Goal: Transaction & Acquisition: Purchase product/service

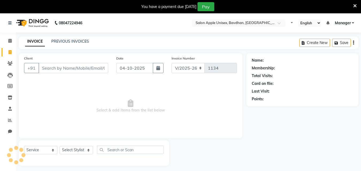
select select "474"
select select "service"
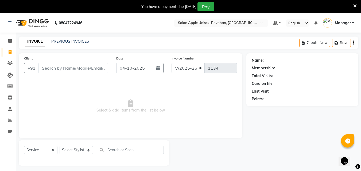
select select "14344"
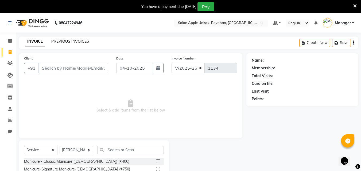
click at [59, 40] on link "PREVIOUS INVOICES" at bounding box center [70, 41] width 38 height 5
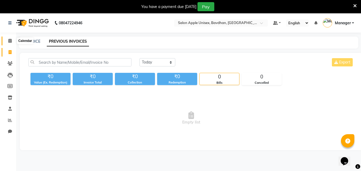
click at [9, 40] on icon at bounding box center [9, 41] width 3 height 4
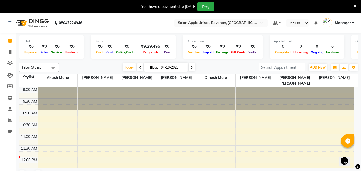
click at [4, 50] on link "Invoice" at bounding box center [8, 52] width 13 height 9
select select "474"
select select "service"
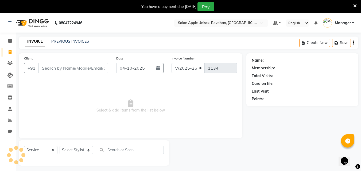
select select "14344"
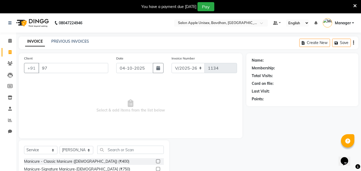
type input "9"
type input "9096137217"
click at [89, 68] on span "Add Client" at bounding box center [94, 67] width 21 height 5
select select "22"
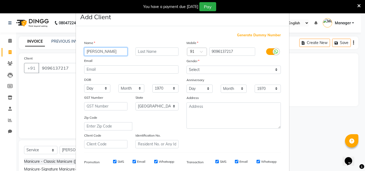
type input "[PERSON_NAME]"
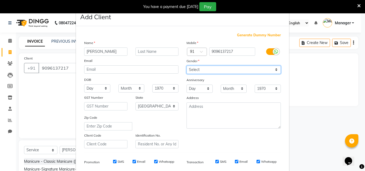
click at [207, 71] on select "Select [DEMOGRAPHIC_DATA] [DEMOGRAPHIC_DATA] Other Prefer Not To Say" at bounding box center [234, 70] width 94 height 8
select select "[DEMOGRAPHIC_DATA]"
click at [187, 66] on select "Select [DEMOGRAPHIC_DATA] [DEMOGRAPHIC_DATA] Other Prefer Not To Say" at bounding box center [234, 70] width 94 height 8
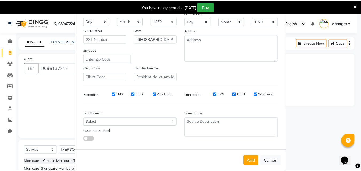
scroll to position [75, 0]
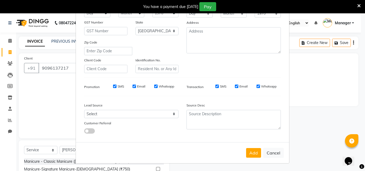
click at [254, 153] on button "Add" at bounding box center [253, 153] width 15 height 10
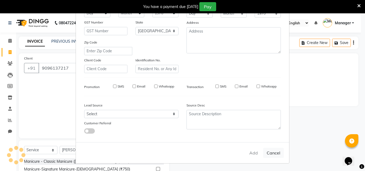
select select
select select "null"
select select
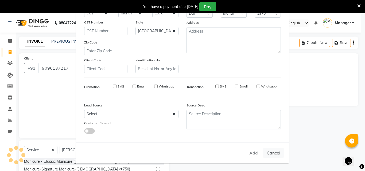
select select
checkbox input "false"
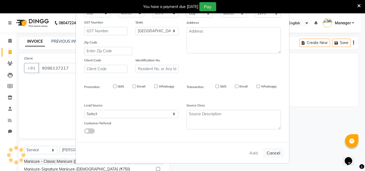
checkbox input "false"
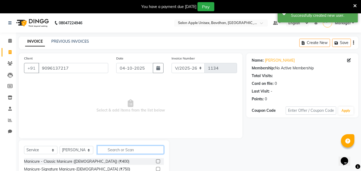
click at [116, 148] on input "text" at bounding box center [130, 150] width 67 height 8
click at [71, 149] on select "Select Stylist Akash Mane [PERSON_NAME] Darshan [PERSON_NAME] More Manager [PER…" at bounding box center [77, 150] width 34 height 8
select select "63408"
click at [60, 146] on select "Select Stylist Akash Mane [PERSON_NAME] Darshan [PERSON_NAME] More Manager [PER…" at bounding box center [77, 150] width 34 height 8
click at [120, 151] on input "text" at bounding box center [130, 150] width 67 height 8
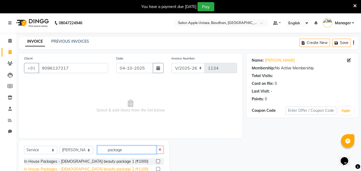
type input "package"
click at [99, 167] on div "In House Packages - [DEMOGRAPHIC_DATA] beauty package 2 (₹1100)" at bounding box center [86, 170] width 124 height 6
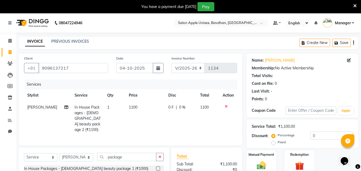
checkbox input "false"
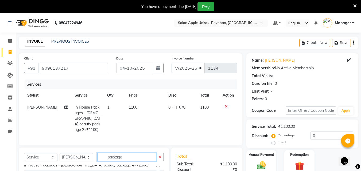
click at [128, 155] on input "package" at bounding box center [126, 157] width 59 height 8
type input "e"
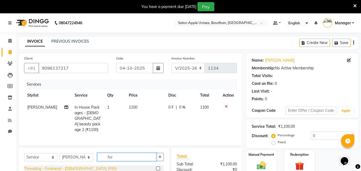
type input "for"
click at [80, 167] on div "Threading - Forehead - [DEMOGRAPHIC_DATA] (₹50)" at bounding box center [70, 169] width 92 height 6
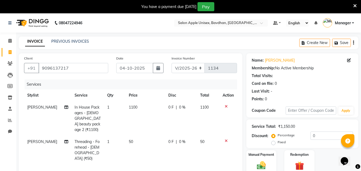
checkbox input "false"
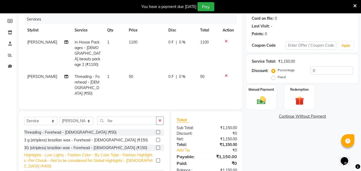
scroll to position [80, 0]
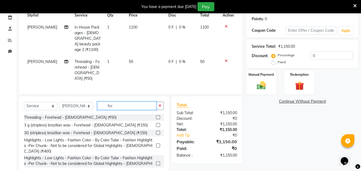
click at [119, 102] on input "for" at bounding box center [126, 106] width 59 height 8
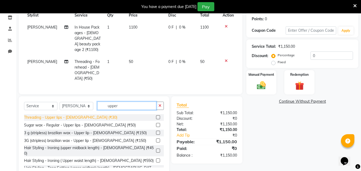
type input "upper"
click at [69, 115] on div "Threading - Upper lips - [DEMOGRAPHIC_DATA] (₹30)" at bounding box center [70, 118] width 93 height 6
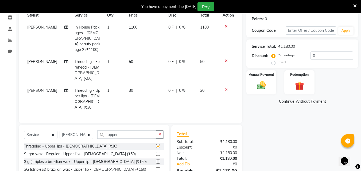
checkbox input "false"
click at [284, 64] on label "Fixed" at bounding box center [282, 62] width 8 height 5
click at [276, 64] on input "Fixed" at bounding box center [275, 62] width 4 height 4
radio input "true"
click at [335, 53] on input "0" at bounding box center [332, 56] width 42 height 8
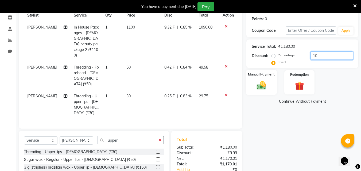
type input "10"
click at [260, 90] on img at bounding box center [261, 85] width 15 height 11
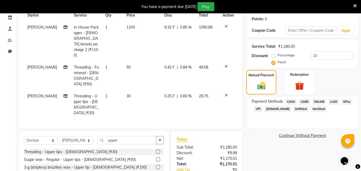
click at [326, 101] on span "ONLINE" at bounding box center [319, 102] width 14 height 6
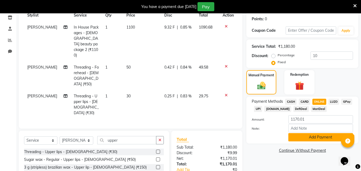
click at [317, 136] on button "Add Payment" at bounding box center [320, 137] width 65 height 8
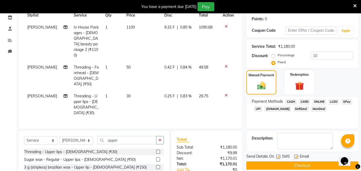
click at [286, 163] on button "Checkout" at bounding box center [302, 166] width 112 height 8
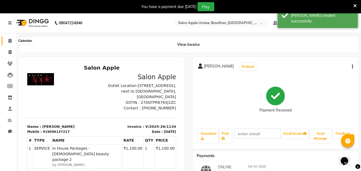
click at [13, 42] on span at bounding box center [9, 41] width 9 height 6
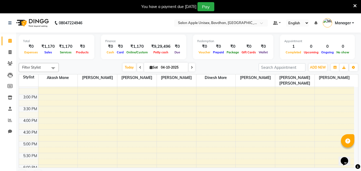
scroll to position [53, 0]
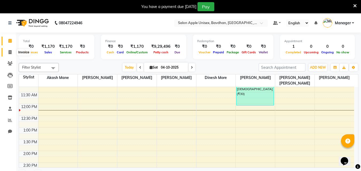
click at [7, 51] on span at bounding box center [9, 52] width 9 height 6
select select "service"
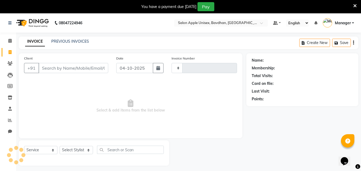
type input "1135"
select select "474"
click at [57, 42] on link "PREVIOUS INVOICES" at bounding box center [70, 41] width 38 height 5
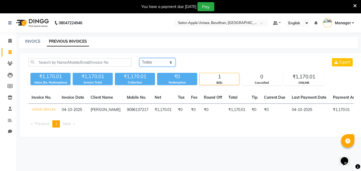
click at [146, 59] on select "[DATE] [DATE] Custom Range" at bounding box center [158, 62] width 36 height 8
select select "range"
click at [140, 58] on select "[DATE] [DATE] Custom Range" at bounding box center [158, 62] width 36 height 8
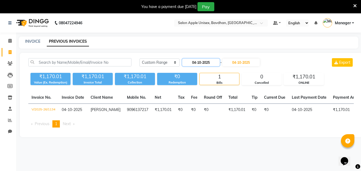
click at [192, 62] on input "04-10-2025" at bounding box center [200, 62] width 37 height 7
select select "10"
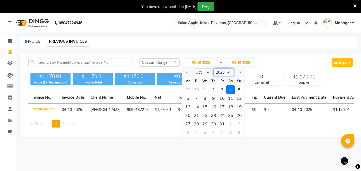
click at [226, 72] on select "2015 2016 2017 2018 2019 2020 2021 2022 2023 2024 2025 2026 2027 2028 2029 2030…" at bounding box center [224, 72] width 20 height 8
select select "2024"
click at [214, 68] on select "2015 2016 2017 2018 2019 2020 2021 2022 2023 2024 2025 2026 2027 2028 2029 2030…" at bounding box center [224, 72] width 20 height 8
click at [188, 106] on div "14" at bounding box center [188, 107] width 9 height 9
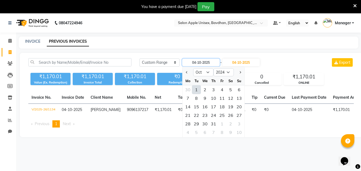
type input "[DATE]"
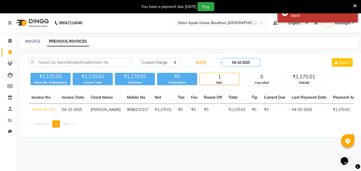
click at [230, 59] on input "04-10-2025" at bounding box center [240, 62] width 37 height 7
select select "10"
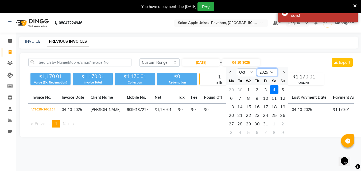
click at [270, 74] on select "2024 2025 2026 2027 2028 2029 2030 2031 2032 2033 2034 2035" at bounding box center [267, 72] width 20 height 8
select select "2024"
click at [257, 68] on select "2024 2025 2026 2027 2028 2029 2030 2031 2032 2033 2034 2035" at bounding box center [267, 72] width 20 height 8
click at [229, 104] on div "14" at bounding box center [231, 107] width 9 height 9
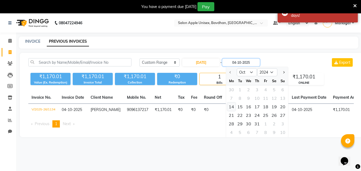
type input "[DATE]"
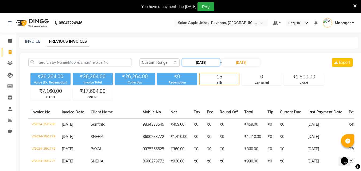
click at [189, 61] on input "[DATE]" at bounding box center [200, 62] width 37 height 7
select select "10"
select select "2024"
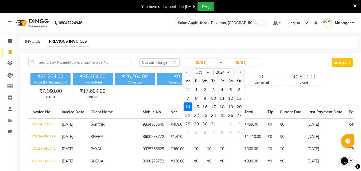
click at [196, 110] on div "15" at bounding box center [196, 107] width 9 height 9
type input "[DATE]"
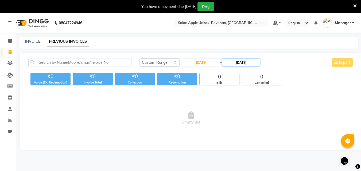
click at [238, 66] on input "[DATE]" at bounding box center [240, 62] width 37 height 7
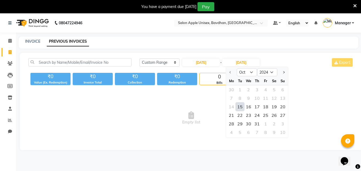
click at [242, 106] on div "15" at bounding box center [240, 107] width 9 height 9
type input "[DATE]"
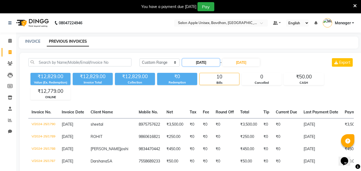
click at [192, 62] on input "[DATE]" at bounding box center [200, 62] width 37 height 7
select select "10"
select select "2024"
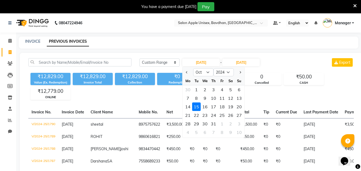
click at [202, 107] on div "16" at bounding box center [205, 107] width 9 height 9
type input "[DATE]"
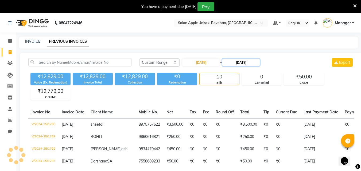
click at [236, 63] on input "[DATE]" at bounding box center [240, 62] width 37 height 7
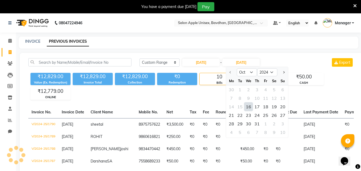
click at [245, 106] on div "16" at bounding box center [248, 107] width 9 height 9
type input "[DATE]"
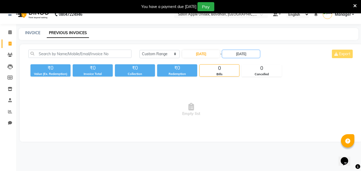
scroll to position [13, 0]
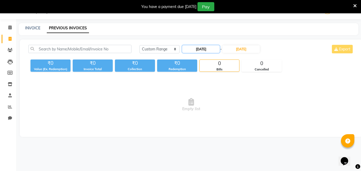
click at [193, 47] on input "[DATE]" at bounding box center [200, 48] width 37 height 7
select select "10"
select select "2024"
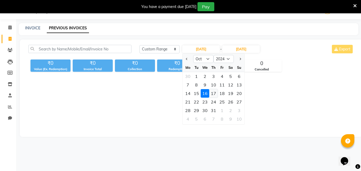
click at [215, 94] on div "17" at bounding box center [213, 93] width 9 height 9
type input "[DATE]"
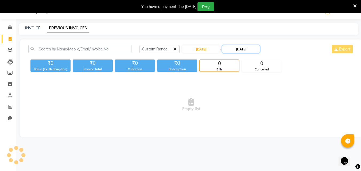
click at [235, 50] on input "[DATE]" at bounding box center [240, 48] width 37 height 7
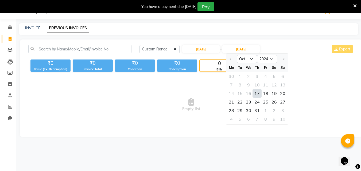
click at [257, 93] on div "17" at bounding box center [257, 93] width 9 height 9
type input "[DATE]"
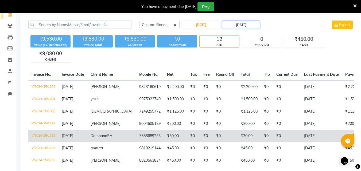
scroll to position [37, 0]
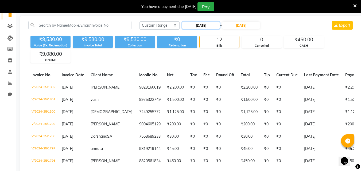
click at [195, 25] on input "[DATE]" at bounding box center [200, 25] width 37 height 7
select select "10"
select select "2024"
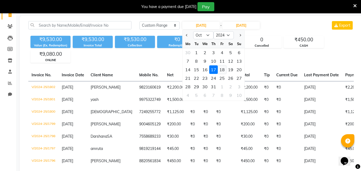
click at [222, 72] on div "18" at bounding box center [222, 69] width 9 height 9
type input "[DATE]"
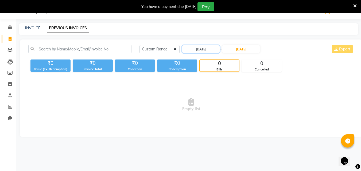
scroll to position [13, 0]
click at [240, 47] on input "[DATE]" at bounding box center [240, 48] width 37 height 7
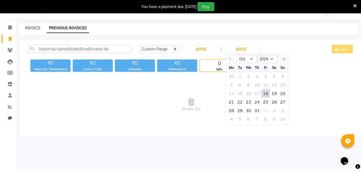
click at [263, 92] on div "18" at bounding box center [265, 93] width 9 height 9
type input "[DATE]"
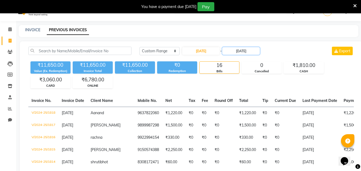
scroll to position [0, 0]
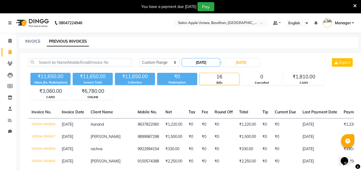
click at [186, 61] on input "[DATE]" at bounding box center [200, 62] width 37 height 7
select select "10"
select select "2024"
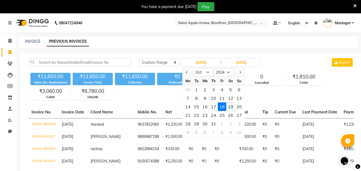
click at [230, 105] on div "19" at bounding box center [230, 107] width 9 height 9
type input "[DATE]"
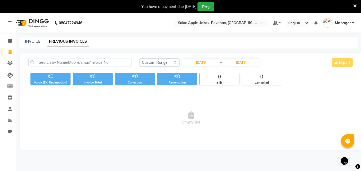
click at [242, 57] on div "[DATE] [DATE] Custom Range [DATE] - [DATE] Export ₹0 Value (Ex. Redemption) ₹0 …" at bounding box center [191, 102] width 343 height 98
click at [242, 60] on input "[DATE]" at bounding box center [240, 62] width 37 height 7
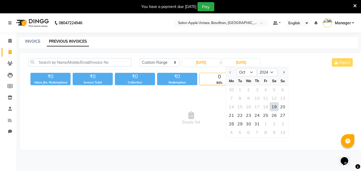
click at [272, 106] on div "19" at bounding box center [274, 107] width 9 height 9
type input "[DATE]"
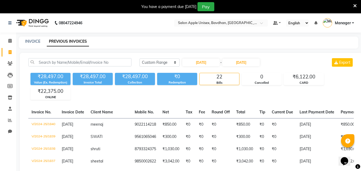
click at [193, 58] on div "[DATE] - [DATE]" at bounding box center [221, 62] width 79 height 9
drag, startPoint x: 195, startPoint y: 61, endPoint x: 195, endPoint y: 66, distance: 5.1
click at [195, 63] on input "[DATE]" at bounding box center [200, 62] width 37 height 7
select select "10"
select select "2024"
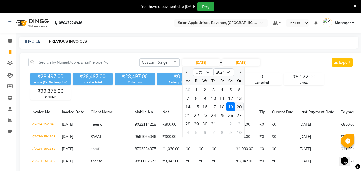
click at [240, 105] on div "20" at bounding box center [239, 107] width 9 height 9
type input "[DATE]"
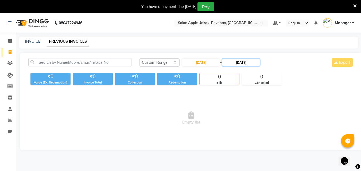
click at [245, 66] on input "[DATE]" at bounding box center [240, 62] width 37 height 7
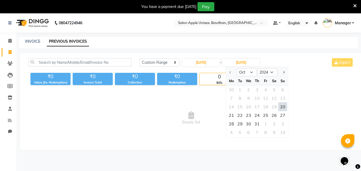
click at [280, 104] on div "20" at bounding box center [283, 107] width 9 height 9
type input "[DATE]"
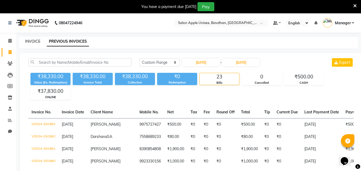
click at [37, 41] on link "INVOICE" at bounding box center [32, 41] width 15 height 5
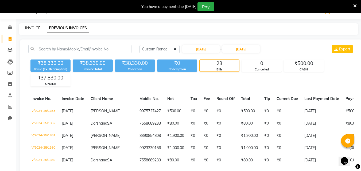
select select "service"
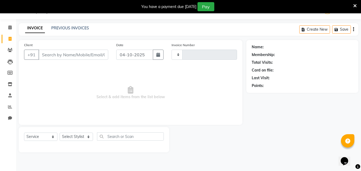
type input "1135"
select select "474"
select select "14344"
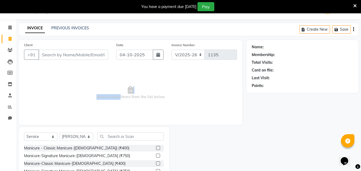
click at [119, 108] on span "Select & add items from the list below" at bounding box center [130, 92] width 213 height 53
click at [66, 52] on input "Client" at bounding box center [73, 55] width 70 height 10
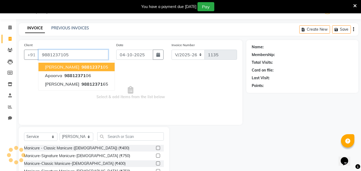
type input "9881237105"
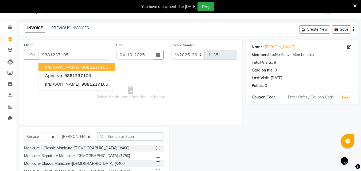
click at [98, 24] on div "INVOICE PREVIOUS INVOICES Create New Save" at bounding box center [189, 29] width 340 height 13
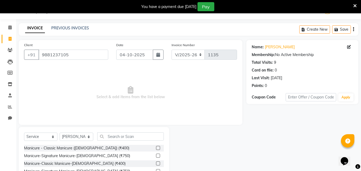
drag, startPoint x: 81, startPoint y: 132, endPoint x: 74, endPoint y: 139, distance: 10.0
click at [79, 134] on div "Select Service Product Membership Package Voucher Prepaid Gift Card Select Styl…" at bounding box center [94, 166] width 150 height 79
click at [74, 139] on select "Select Stylist Akash Mane [PERSON_NAME] Darshan [PERSON_NAME] More Manager [PER…" at bounding box center [77, 137] width 34 height 8
select select "71323"
click at [60, 133] on select "Select Stylist Akash Mane [PERSON_NAME] Darshan [PERSON_NAME] More Manager [PER…" at bounding box center [77, 137] width 34 height 8
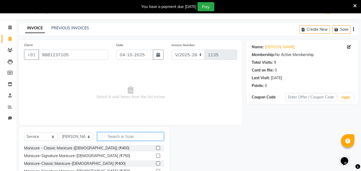
click at [126, 139] on input "text" at bounding box center [130, 137] width 67 height 8
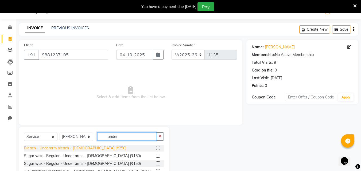
type input "under"
click at [70, 146] on div "Bleach - Underarm bleach - [DEMOGRAPHIC_DATA] (₹250)" at bounding box center [75, 149] width 102 height 6
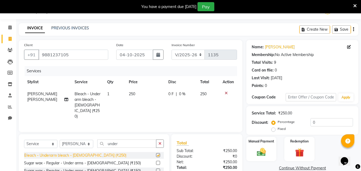
checkbox input "false"
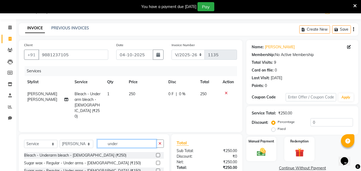
click at [118, 140] on input "under" at bounding box center [126, 144] width 59 height 8
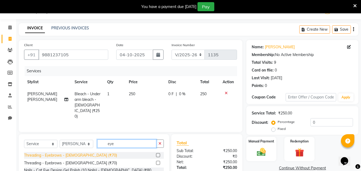
type input "eye"
click at [83, 153] on div "Threading - Eyebrows - [DEMOGRAPHIC_DATA] (₹70)" at bounding box center [70, 156] width 93 height 6
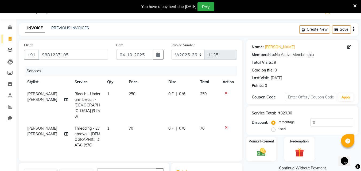
checkbox input "false"
drag, startPoint x: 126, startPoint y: 164, endPoint x: 123, endPoint y: 163, distance: 3.4
click at [126, 169] on input "eye" at bounding box center [126, 173] width 59 height 8
type input "e"
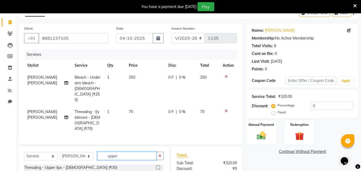
scroll to position [67, 0]
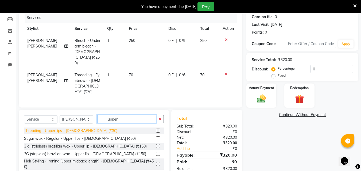
type input "upper"
click at [42, 128] on div "Threading - Upper lips - [DEMOGRAPHIC_DATA] (₹30)" at bounding box center [70, 131] width 93 height 6
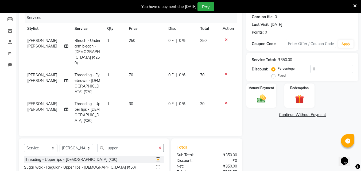
checkbox input "false"
click at [225, 101] on icon at bounding box center [226, 103] width 3 height 4
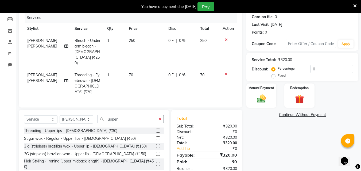
click at [225, 72] on icon at bounding box center [226, 74] width 3 height 4
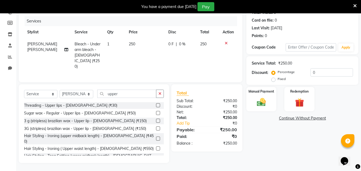
scroll to position [56, 0]
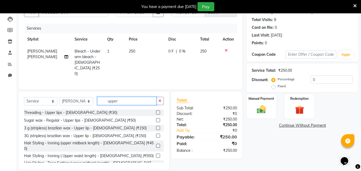
click at [119, 97] on input "upper" at bounding box center [126, 101] width 59 height 8
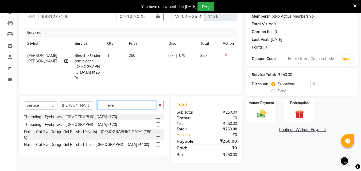
scroll to position [45, 0]
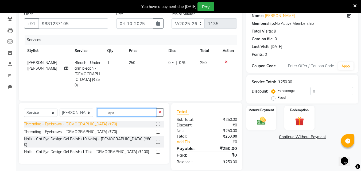
type input "eye"
click at [83, 122] on div "Threading - Eyebrows - [DEMOGRAPHIC_DATA] (₹70)" at bounding box center [70, 125] width 93 height 6
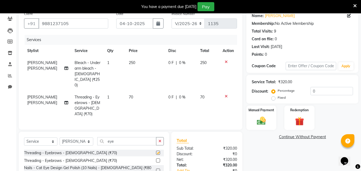
checkbox input "false"
click at [131, 137] on input "eye" at bounding box center [126, 141] width 59 height 8
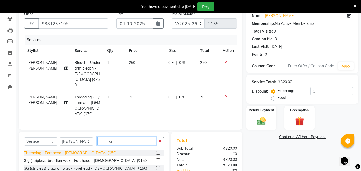
type input "for"
click at [86, 150] on div "Threading - Forehead - [DEMOGRAPHIC_DATA] (₹50)" at bounding box center [70, 153] width 92 height 6
checkbox input "false"
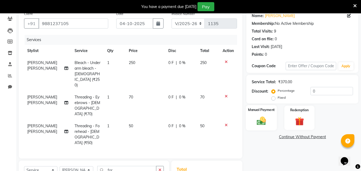
click at [262, 119] on img at bounding box center [261, 121] width 15 height 11
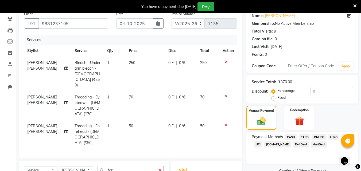
click at [318, 136] on span "ONLINE" at bounding box center [319, 137] width 14 height 6
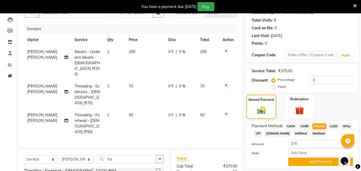
scroll to position [103, 0]
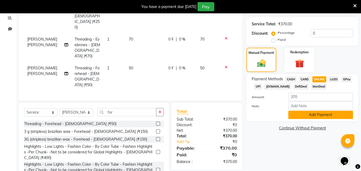
click at [316, 115] on button "Add Payment" at bounding box center [320, 115] width 65 height 8
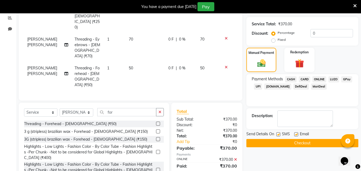
click at [280, 134] on label at bounding box center [278, 135] width 4 height 4
click at [280, 134] on input "checkbox" at bounding box center [277, 134] width 3 height 3
checkbox input "false"
click at [280, 139] on button "Checkout" at bounding box center [302, 143] width 112 height 8
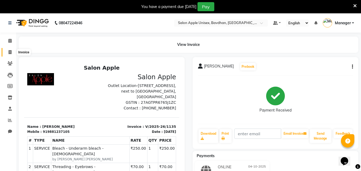
click at [13, 51] on span at bounding box center [9, 52] width 9 height 6
select select "service"
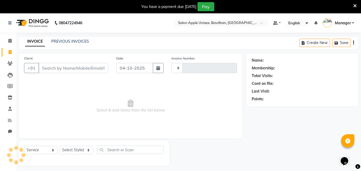
type input "1136"
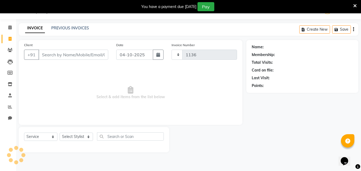
select select "474"
select select "14344"
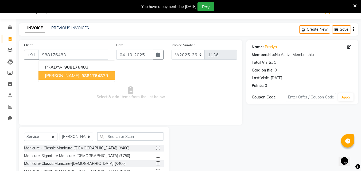
click at [52, 76] on span "[PERSON_NAME]" at bounding box center [62, 75] width 34 height 5
type input "9881764839"
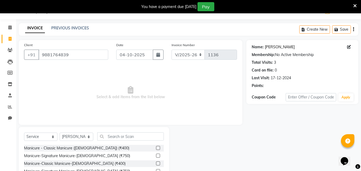
click at [268, 44] on link "[PERSON_NAME]" at bounding box center [280, 47] width 30 height 6
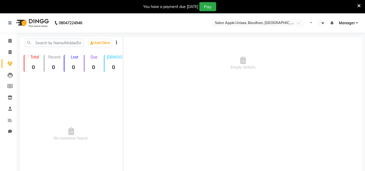
select select "en"
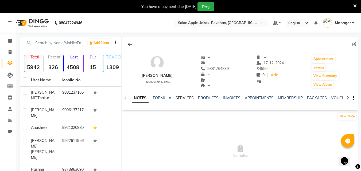
click at [182, 100] on link "SERVICES" at bounding box center [185, 98] width 18 height 5
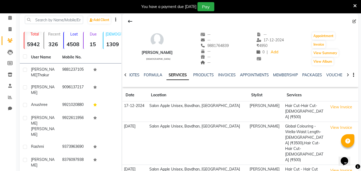
scroll to position [53, 0]
